Goal: Information Seeking & Learning: Learn about a topic

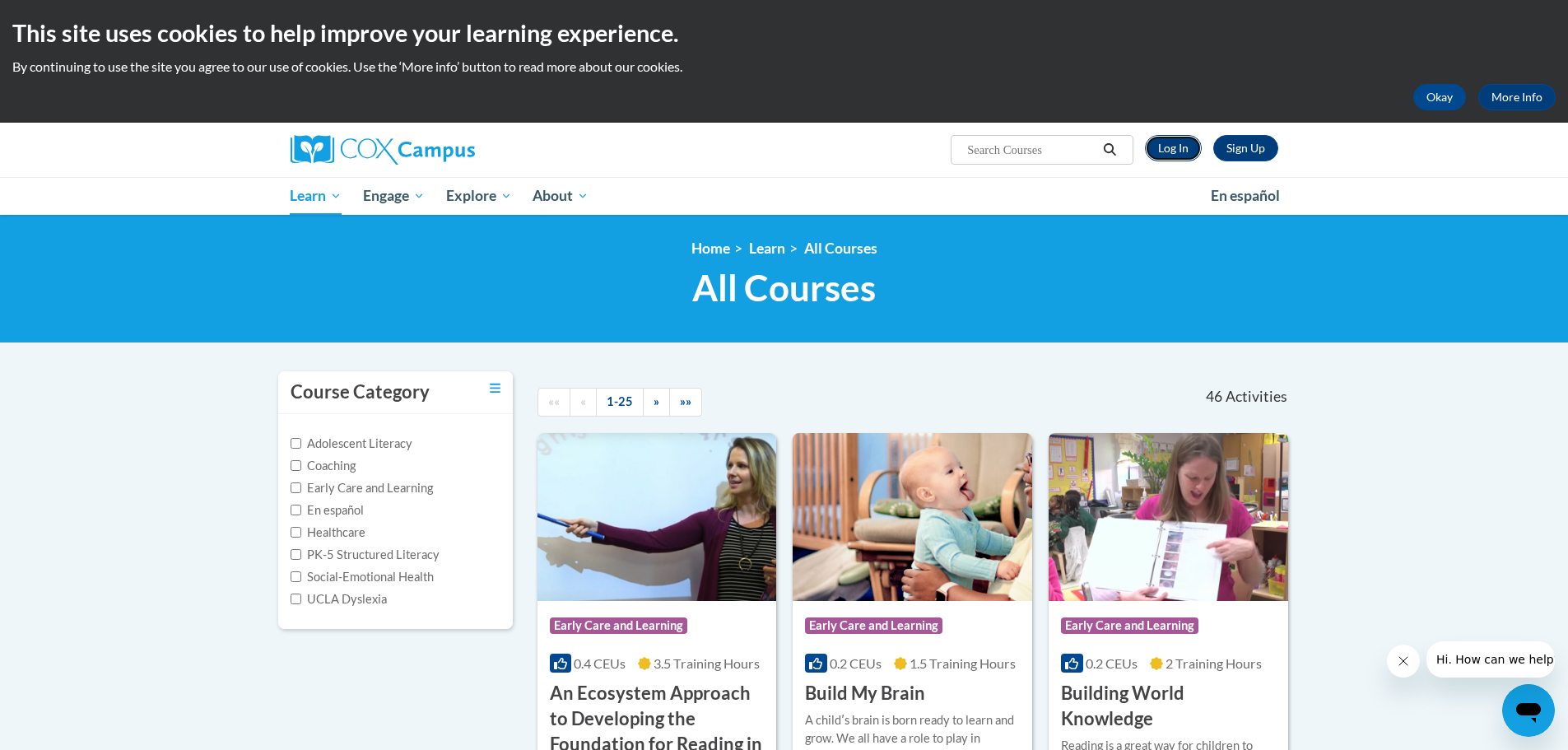
click at [1193, 143] on link "Log In" at bounding box center [1173, 148] width 57 height 26
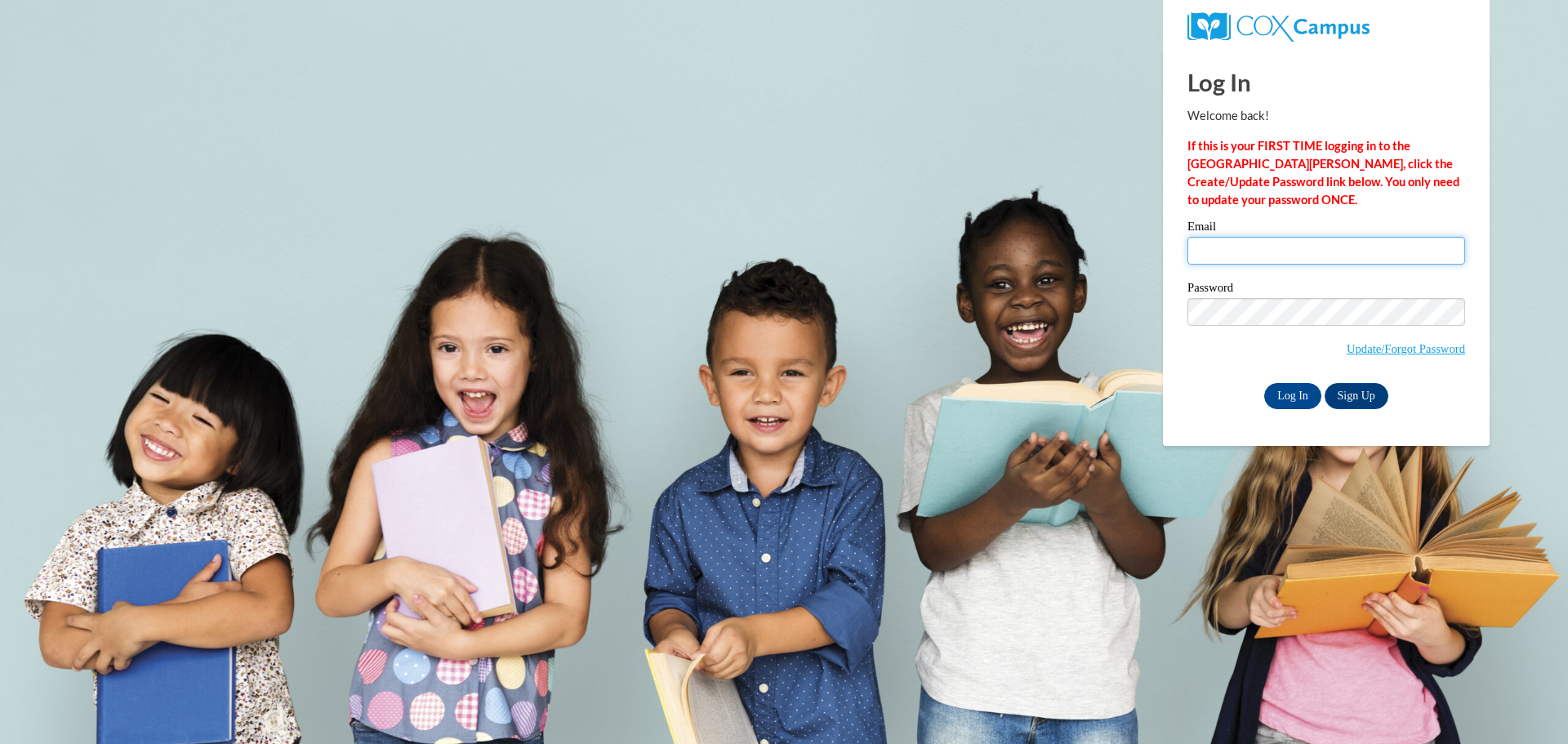
click at [1312, 254] on input "Email" at bounding box center [1326, 251] width 278 height 28
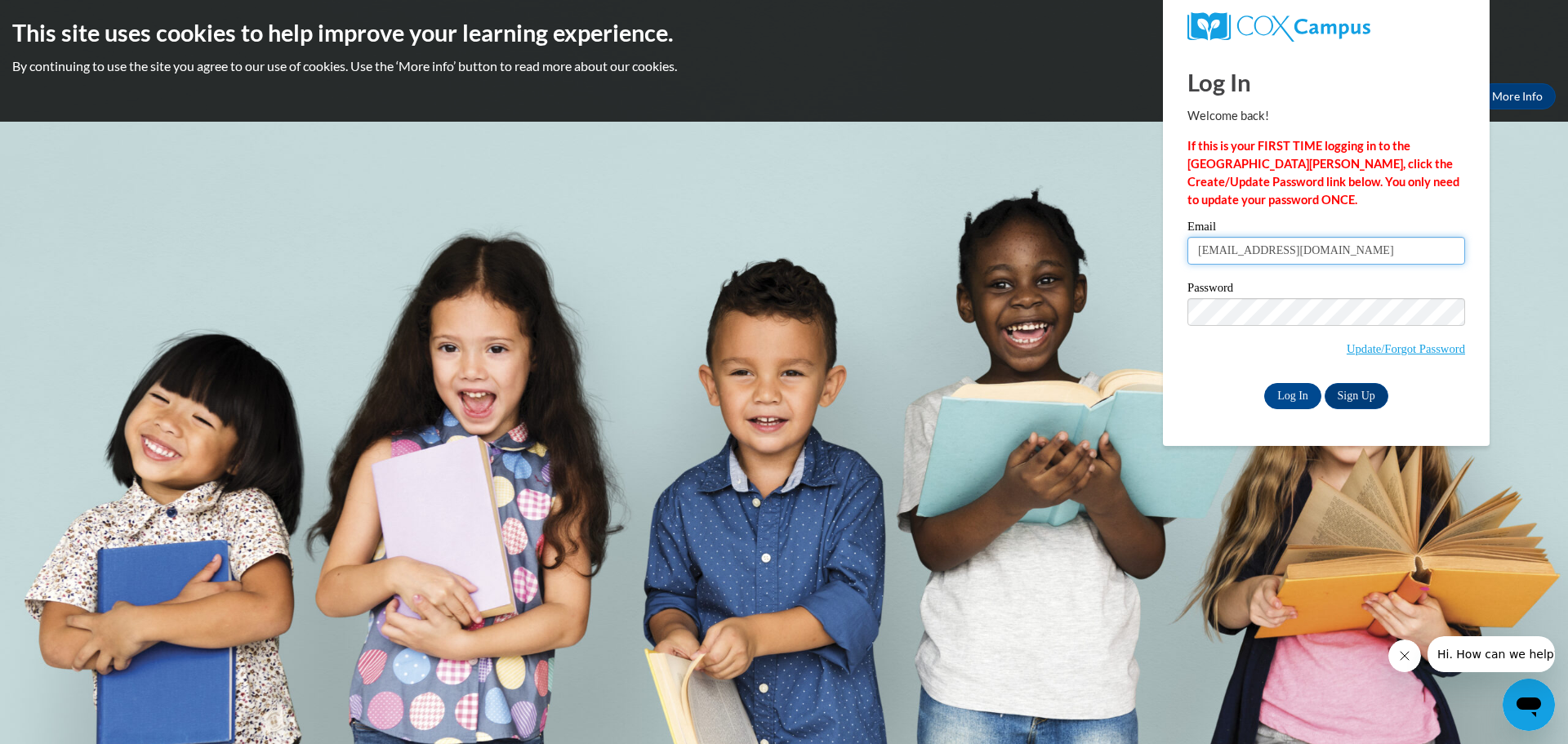
type input "gibsot1@collierschools.com"
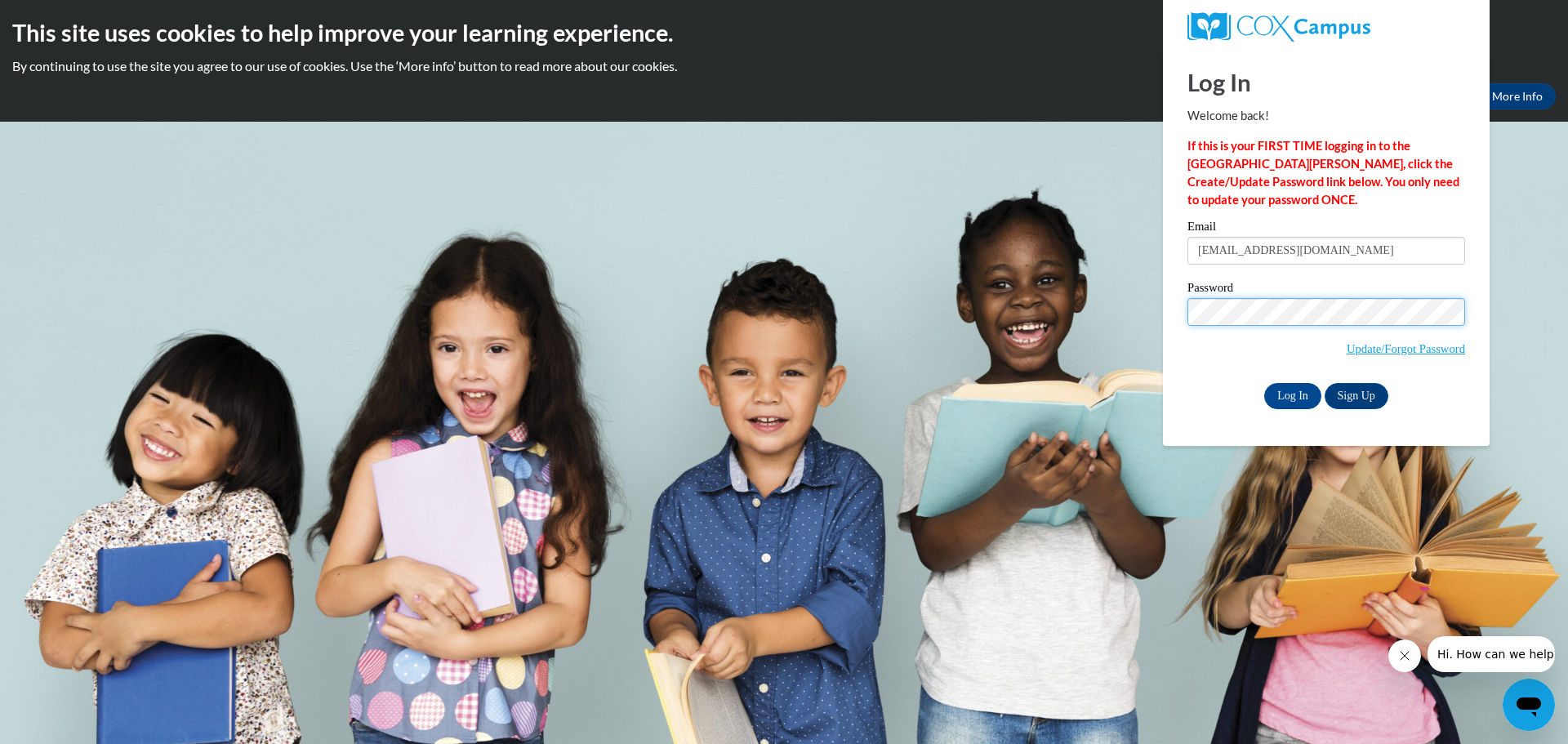
click at [1264, 383] on input "Log In" at bounding box center [1293, 396] width 57 height 26
click at [1301, 396] on input "Log In" at bounding box center [1293, 396] width 57 height 26
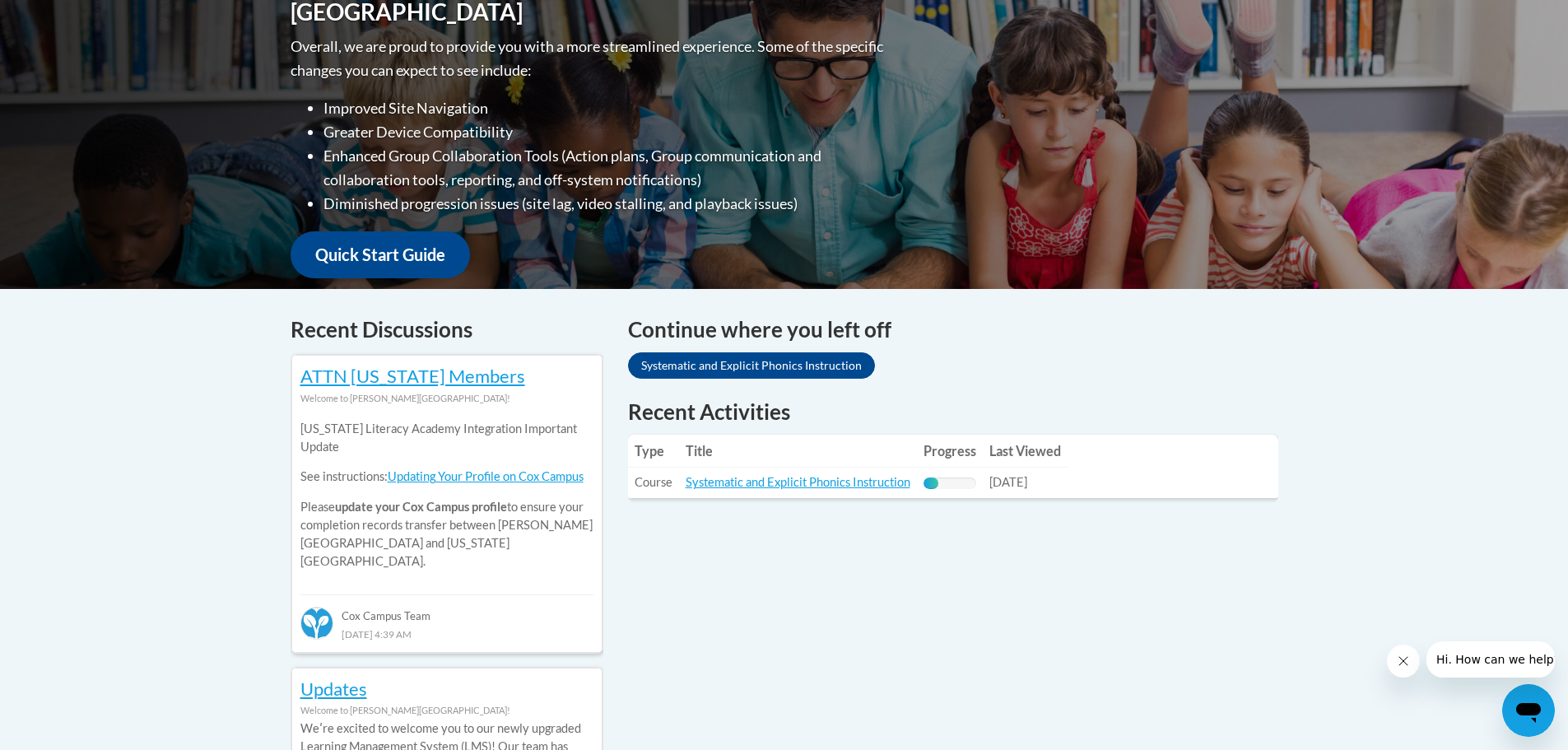
scroll to position [493, 0]
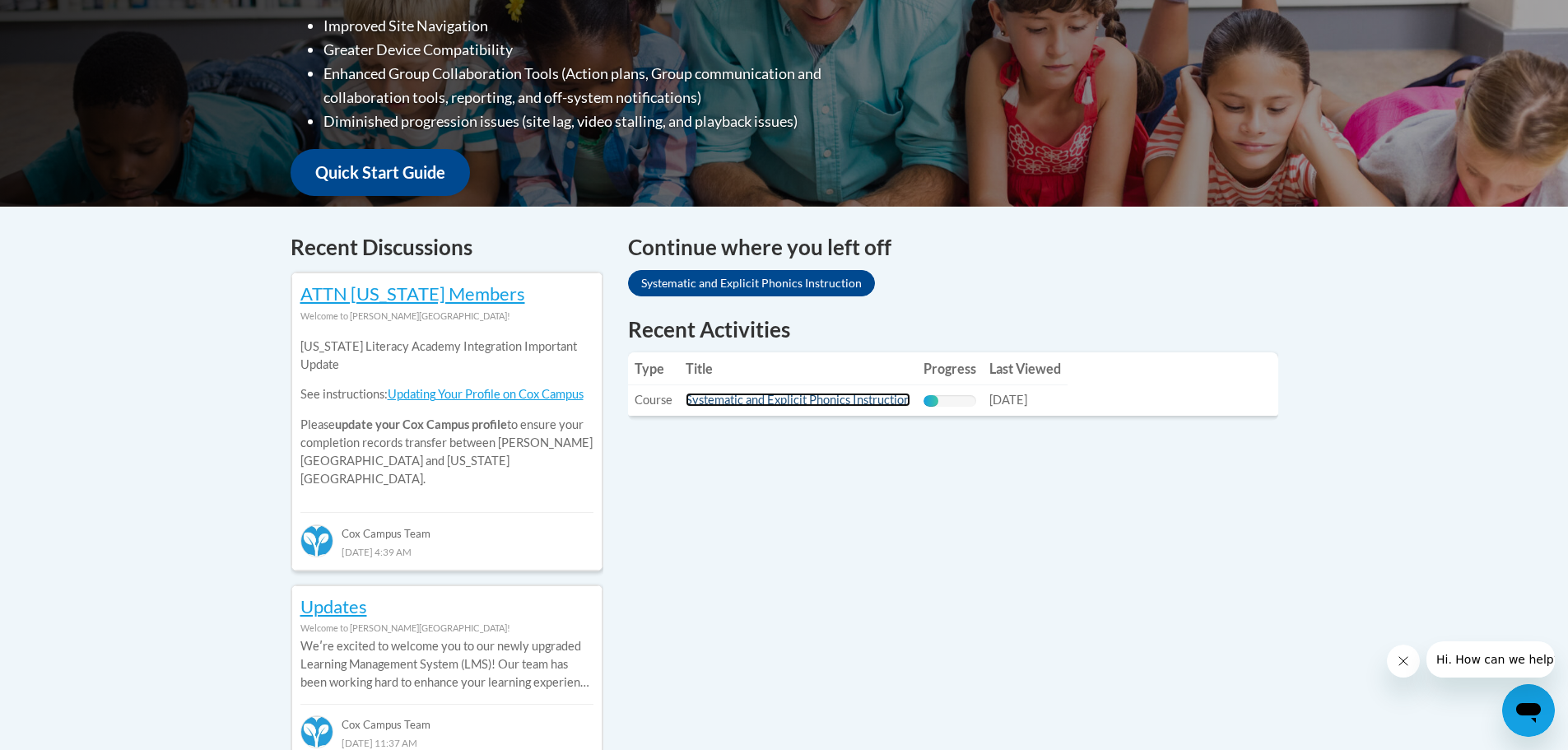
click at [881, 400] on link "Systematic and Explicit Phonics Instruction" at bounding box center [798, 399] width 225 height 14
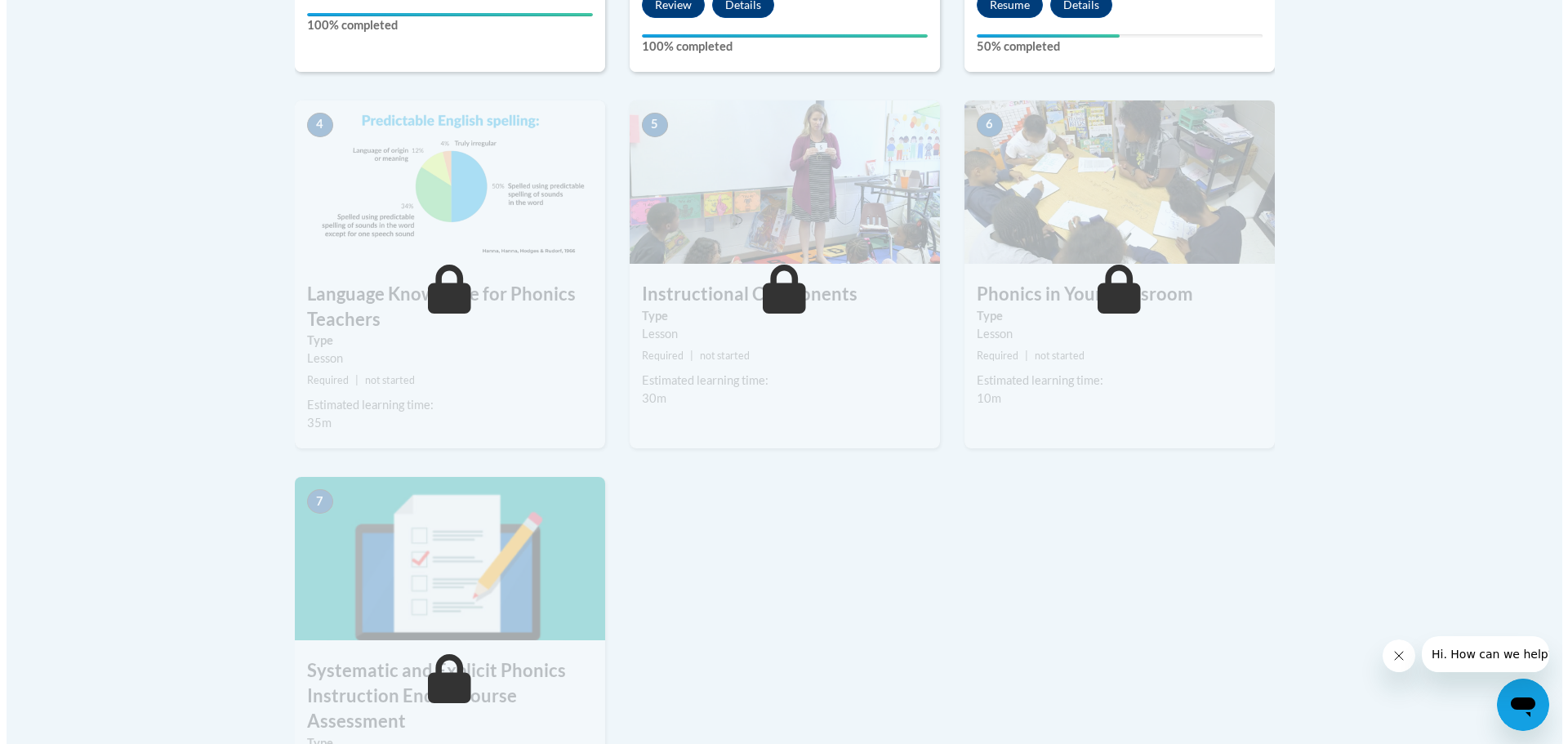
scroll to position [490, 0]
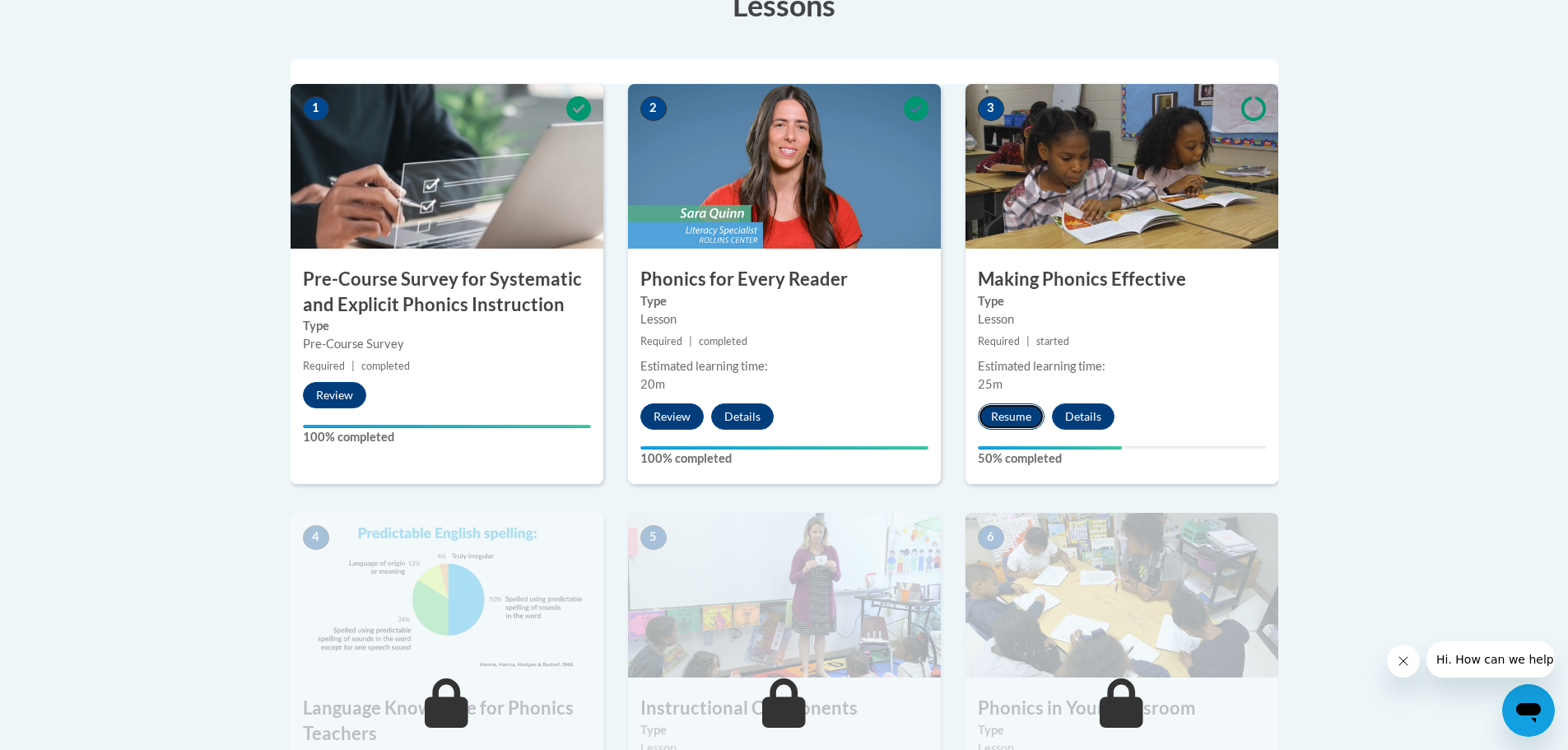
click at [1028, 415] on button "Resume" at bounding box center [1010, 416] width 66 height 26
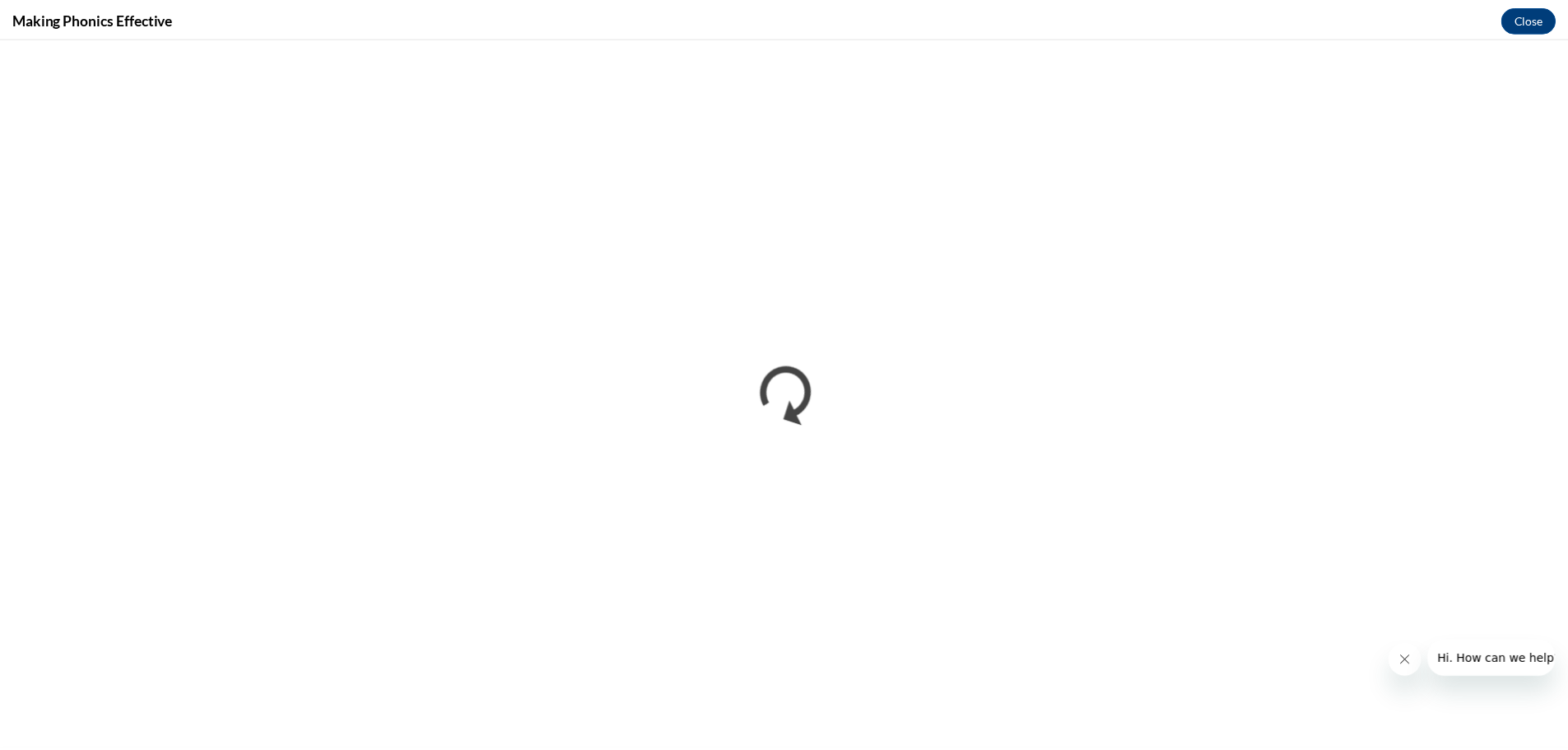
scroll to position [0, 0]
click at [1408, 657] on icon "Close message from company" at bounding box center [1414, 660] width 13 height 13
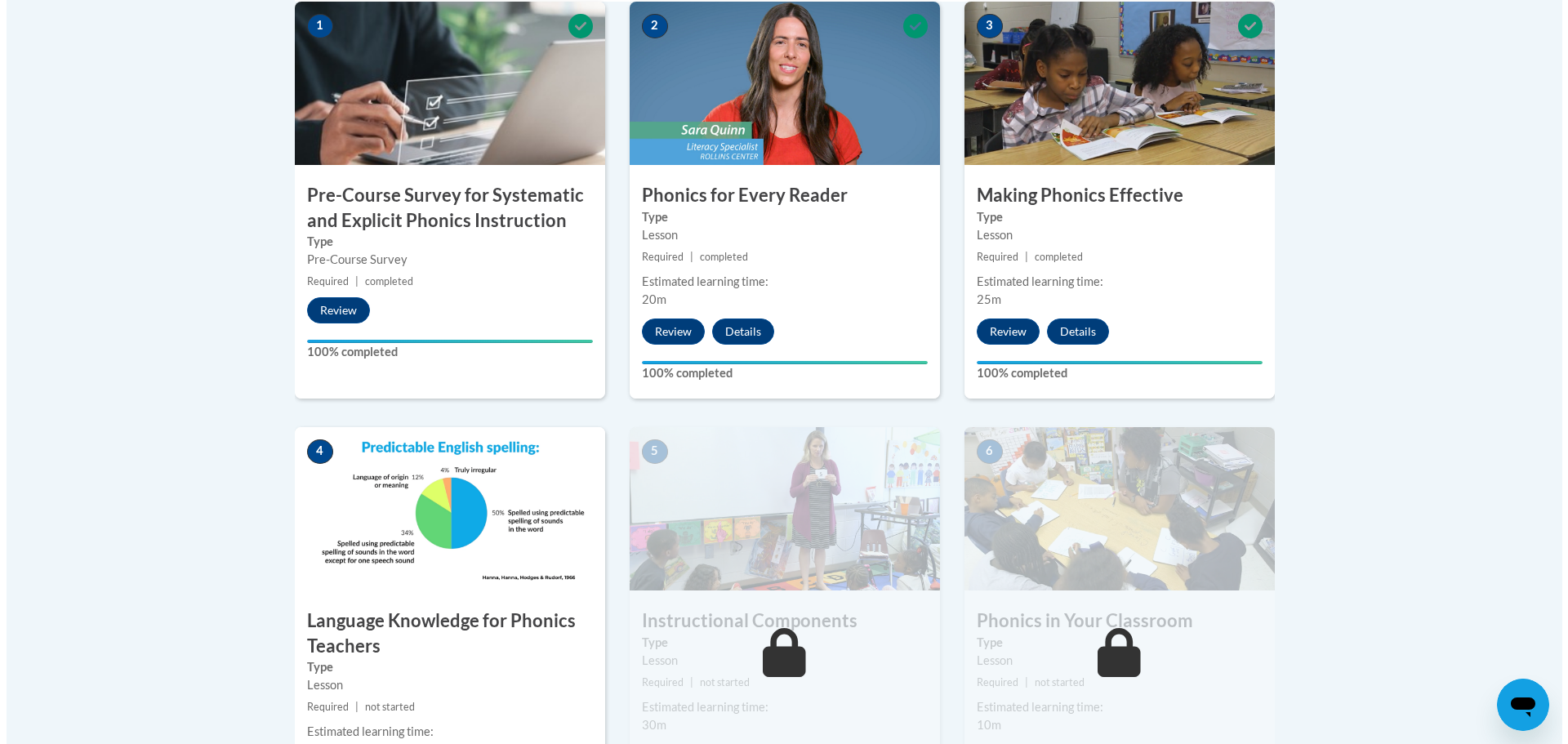
scroll to position [980, 0]
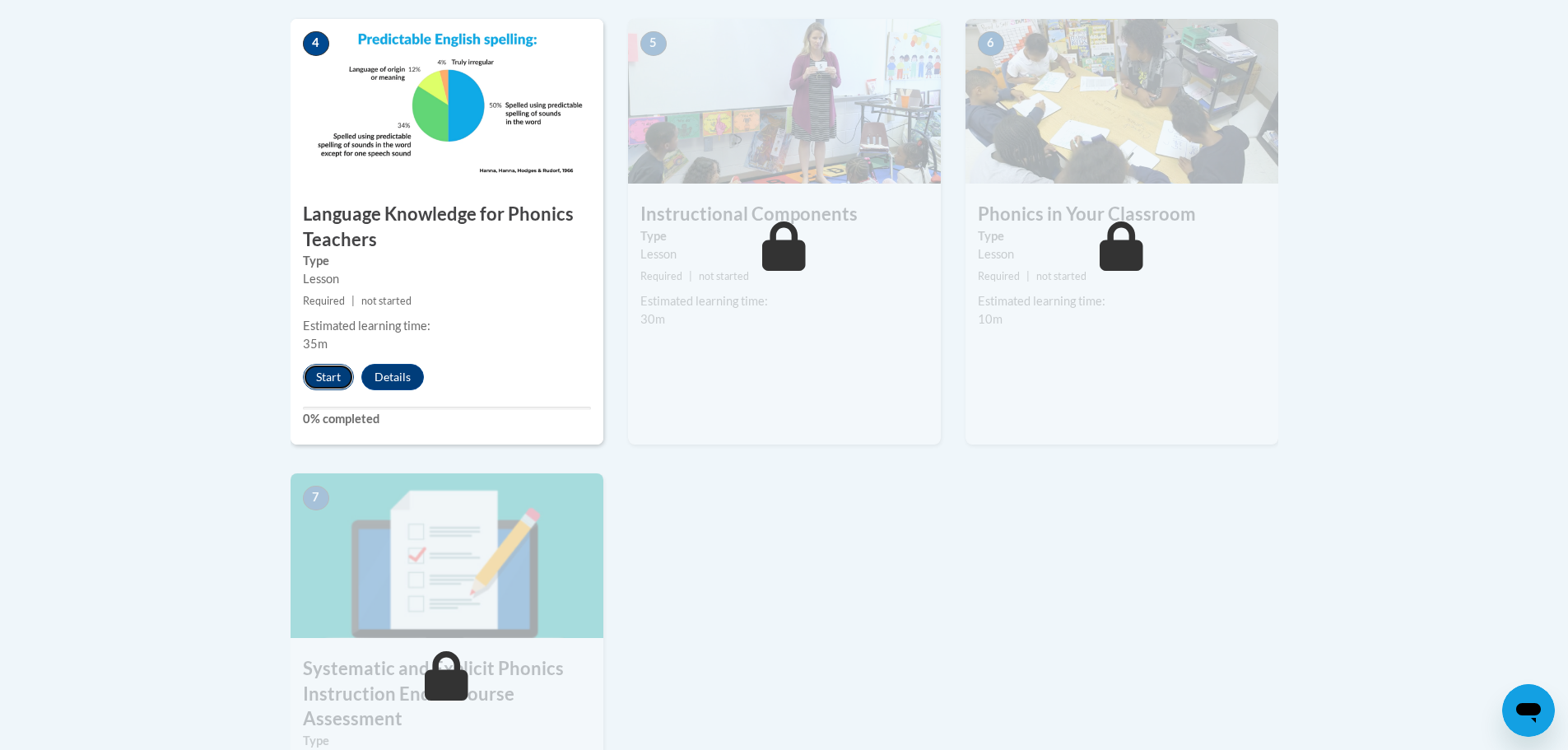
click at [326, 381] on button "Start" at bounding box center [328, 377] width 51 height 26
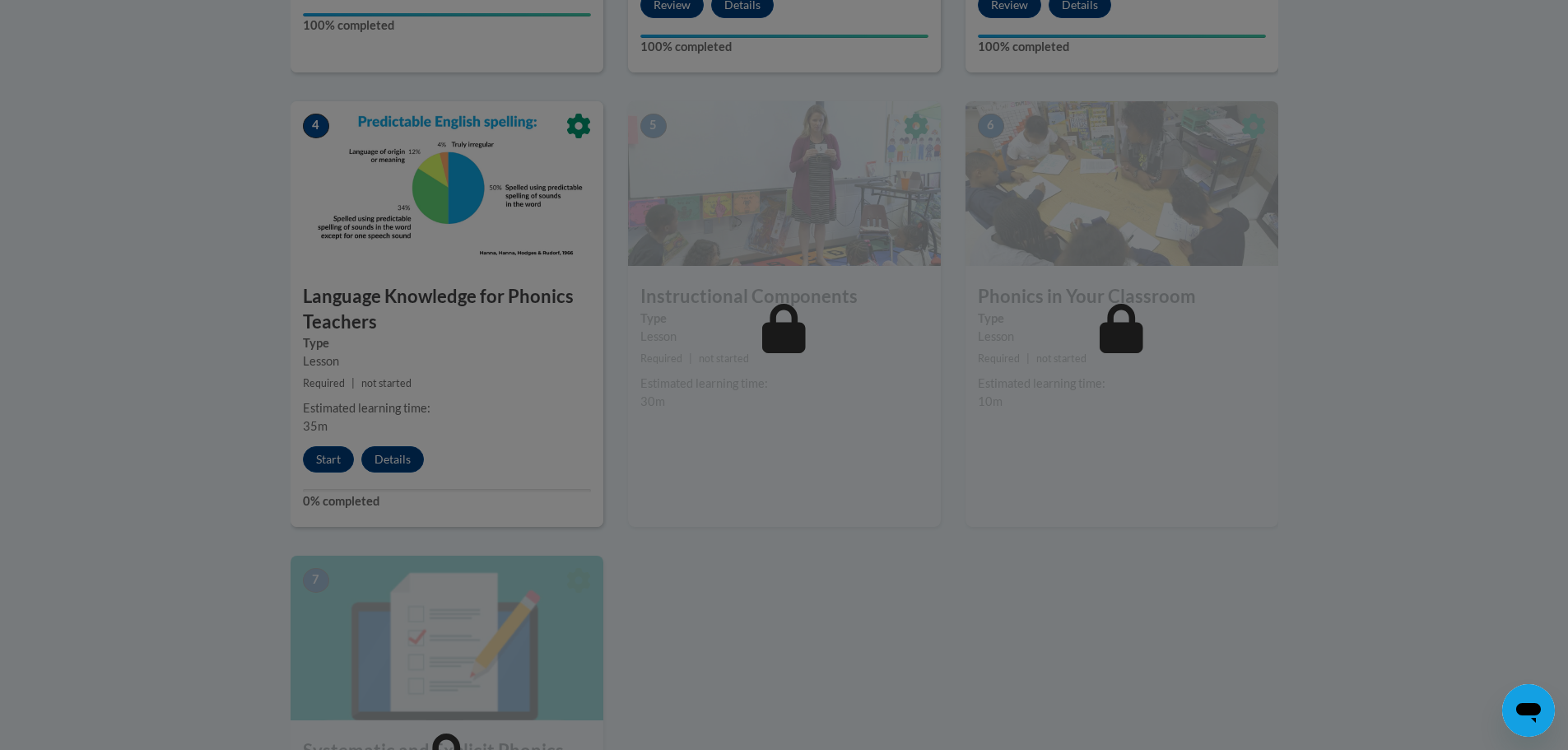
scroll to position [823, 0]
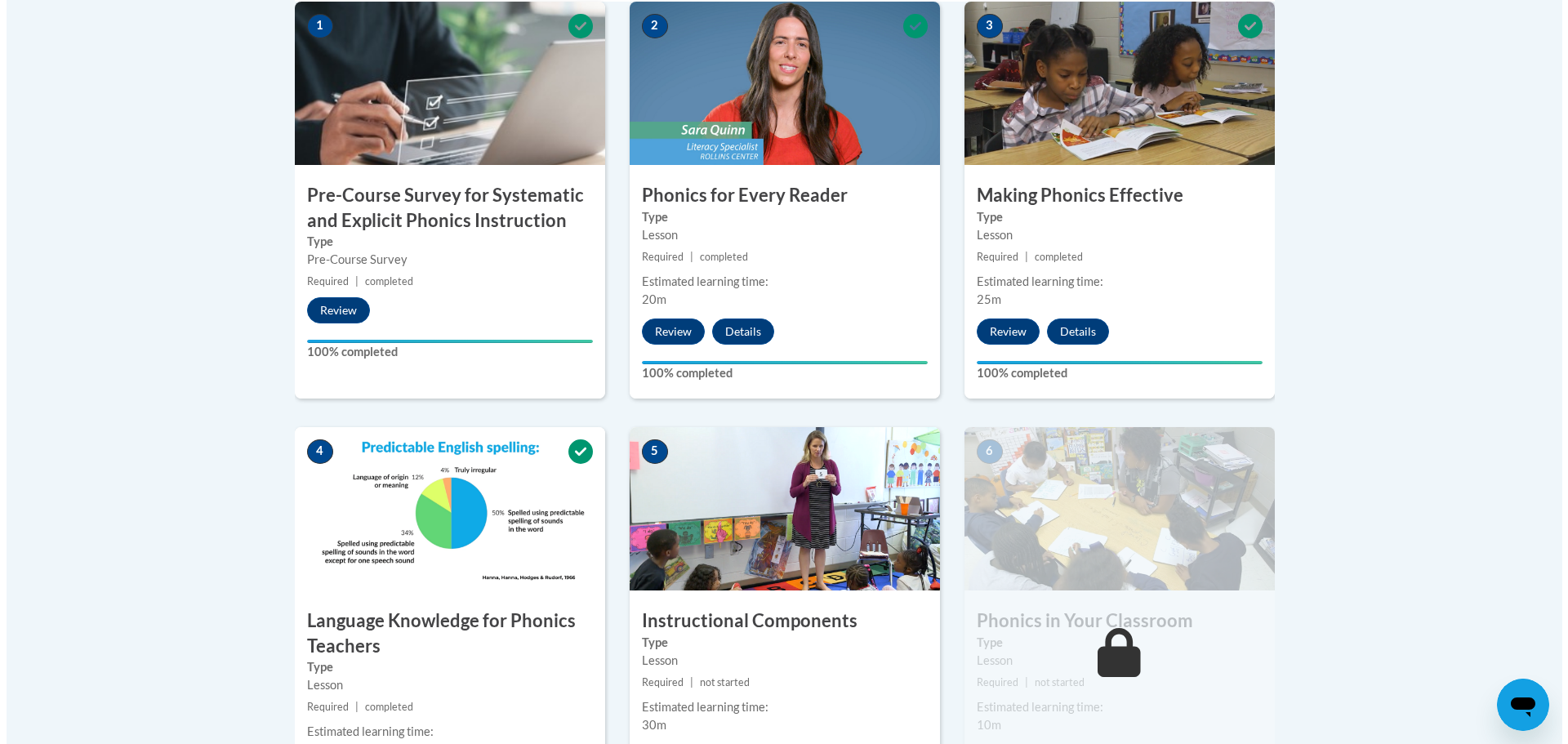
scroll to position [898, 0]
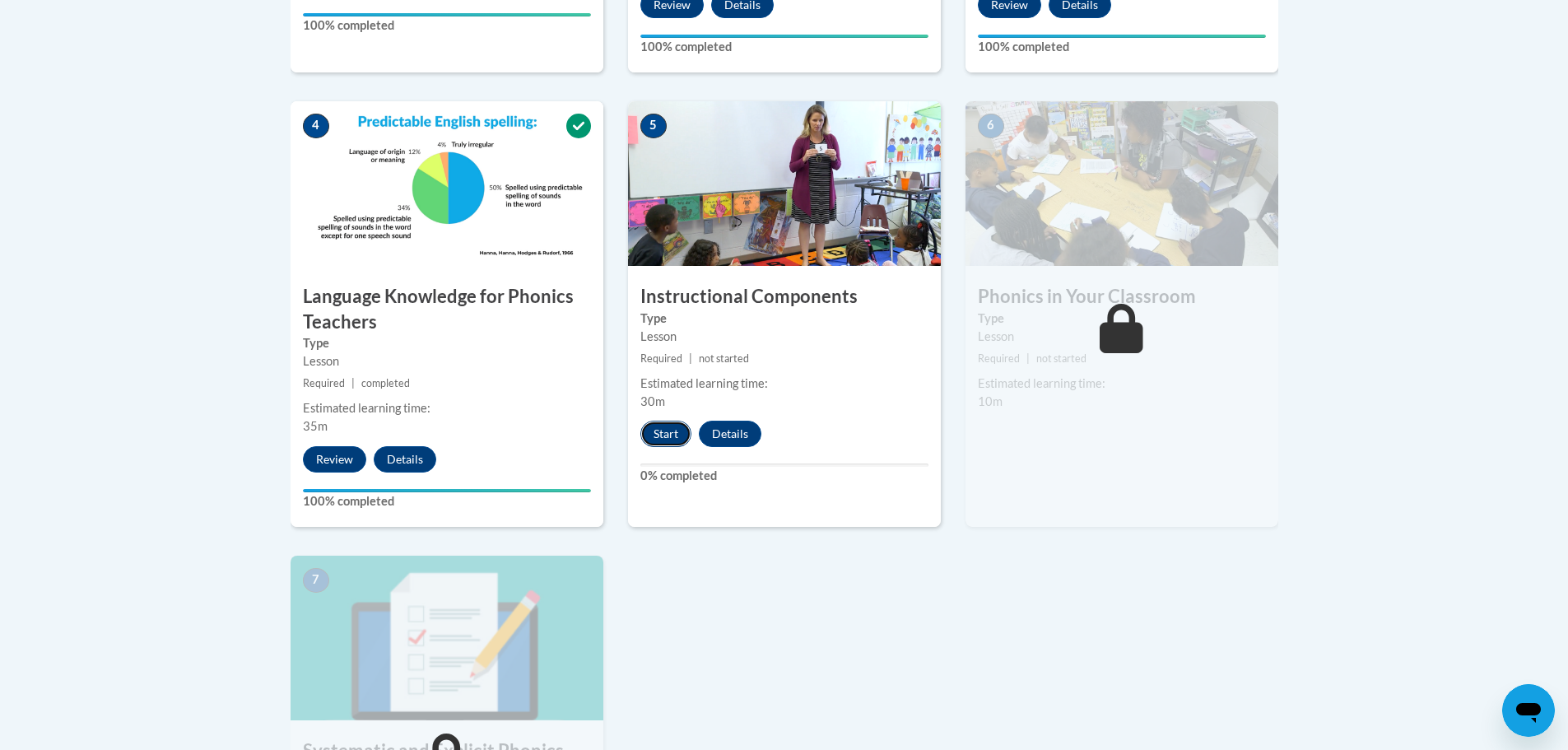
click at [659, 436] on button "Start" at bounding box center [665, 434] width 51 height 26
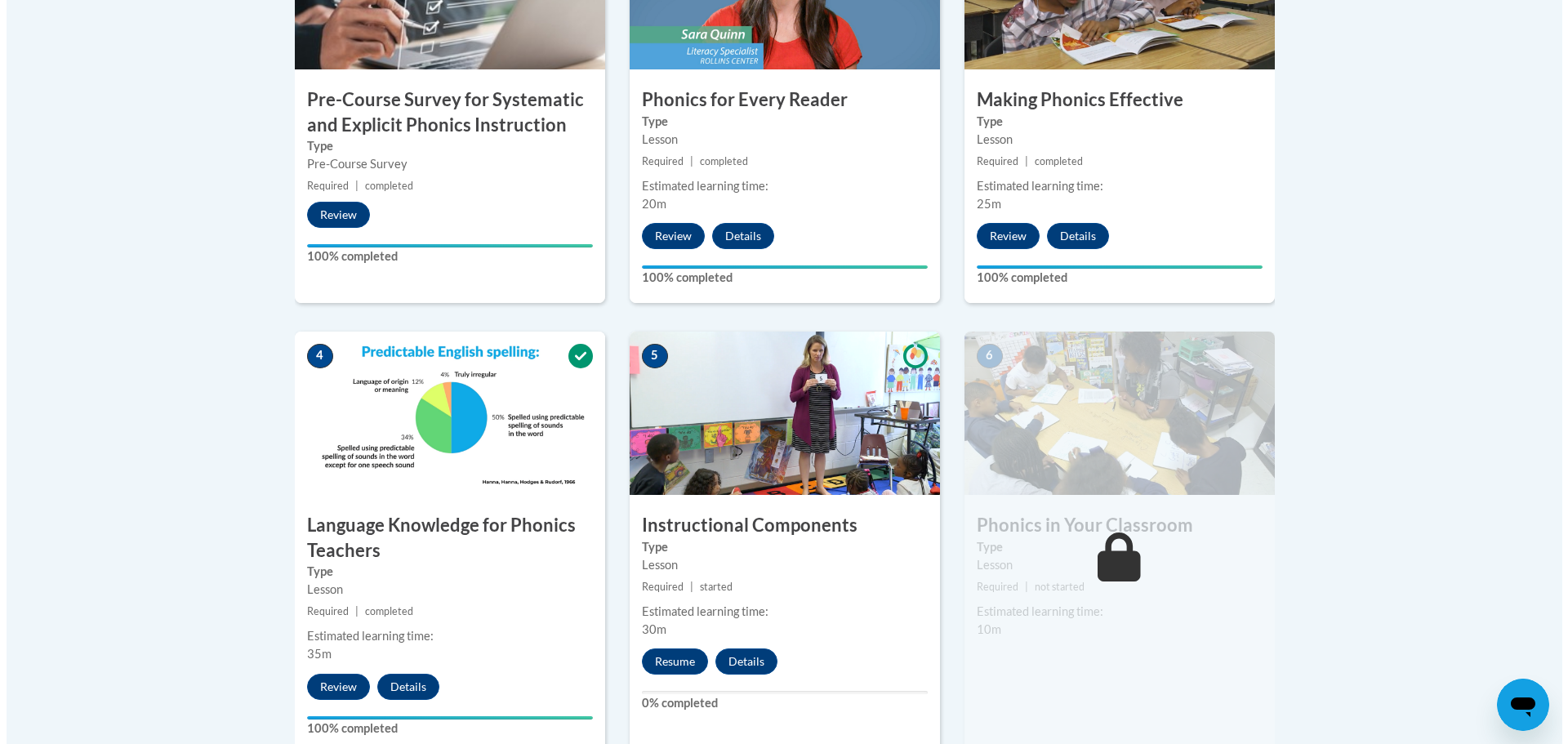
scroll to position [830, 0]
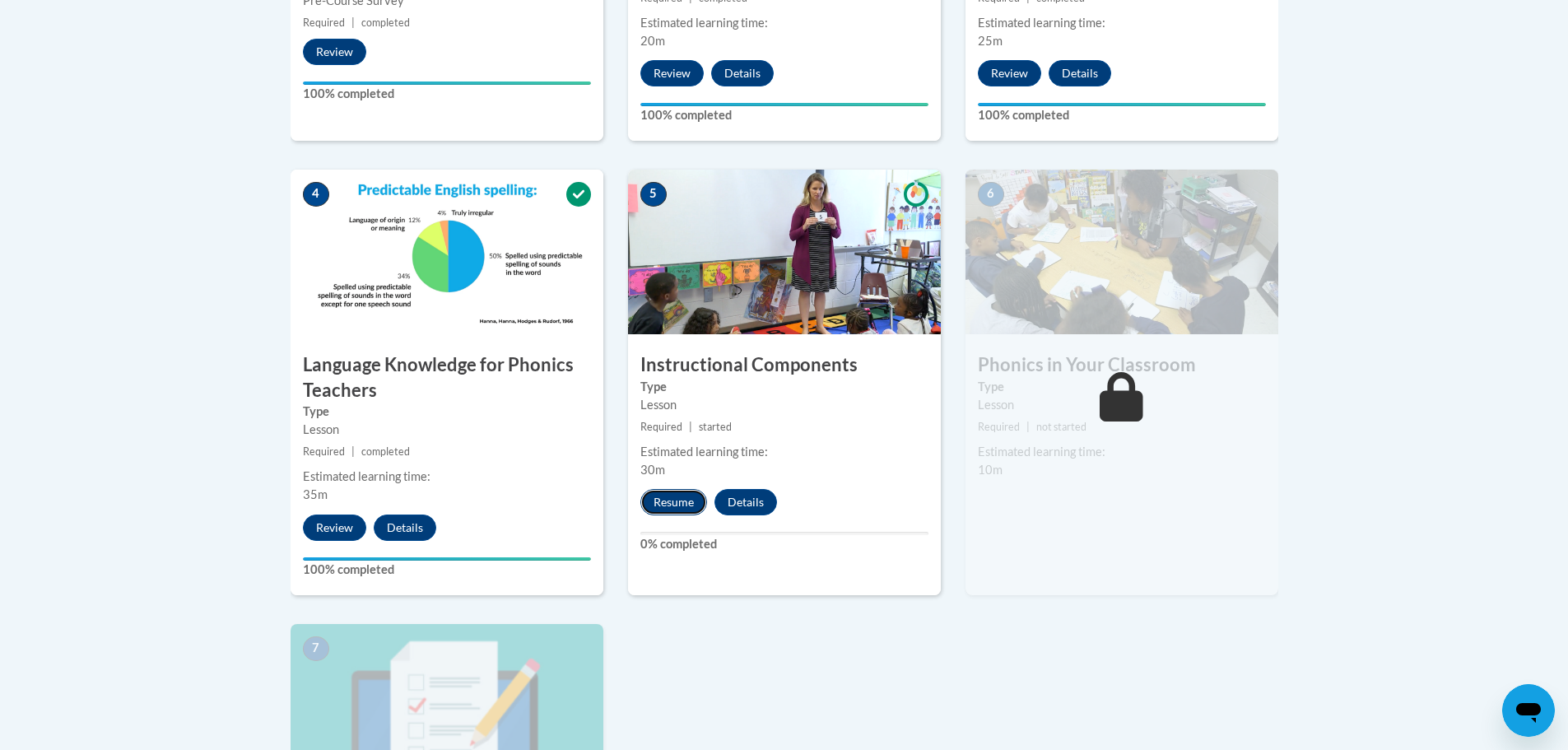
click at [683, 502] on button "Resume" at bounding box center [673, 502] width 66 height 26
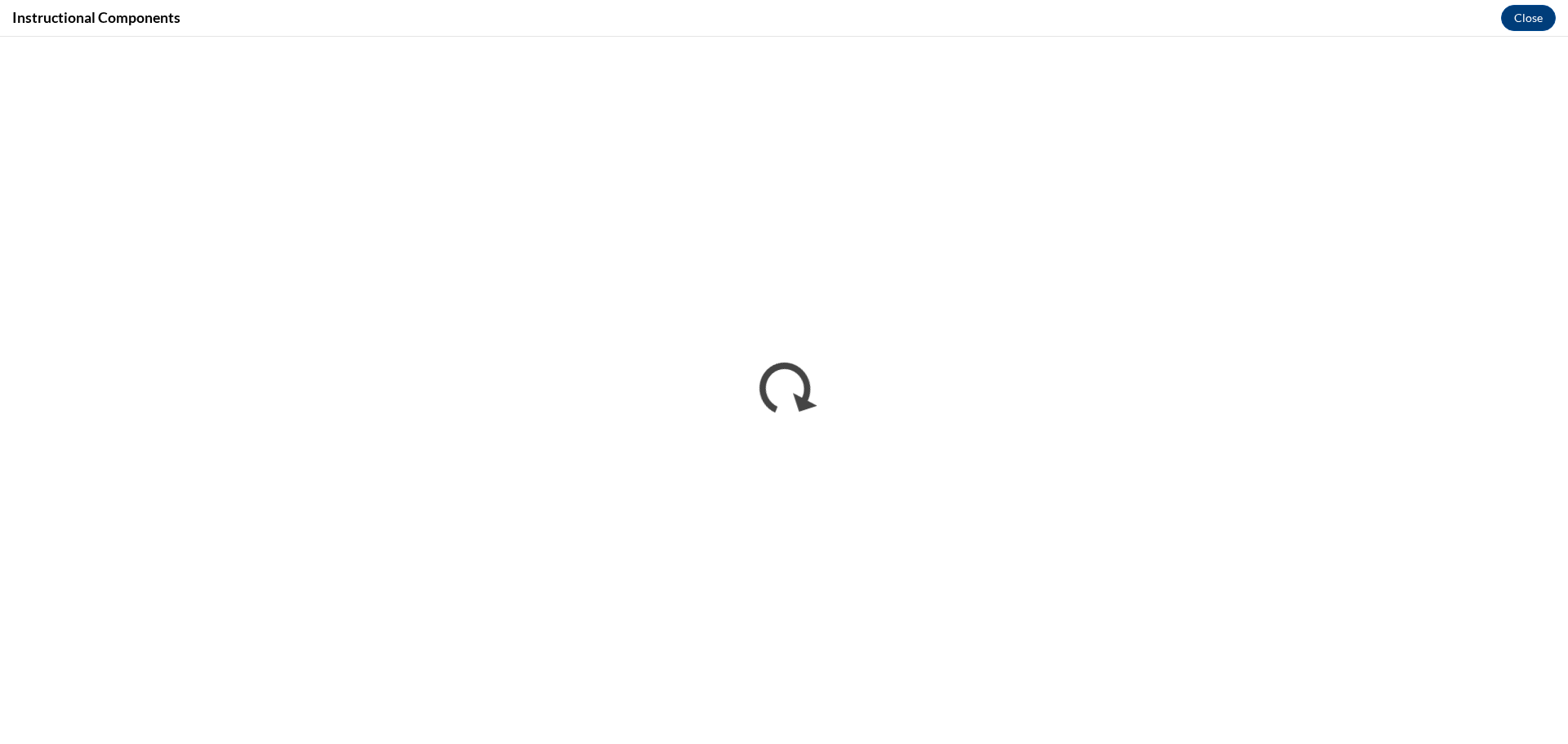
scroll to position [0, 0]
